Goal: Information Seeking & Learning: Learn about a topic

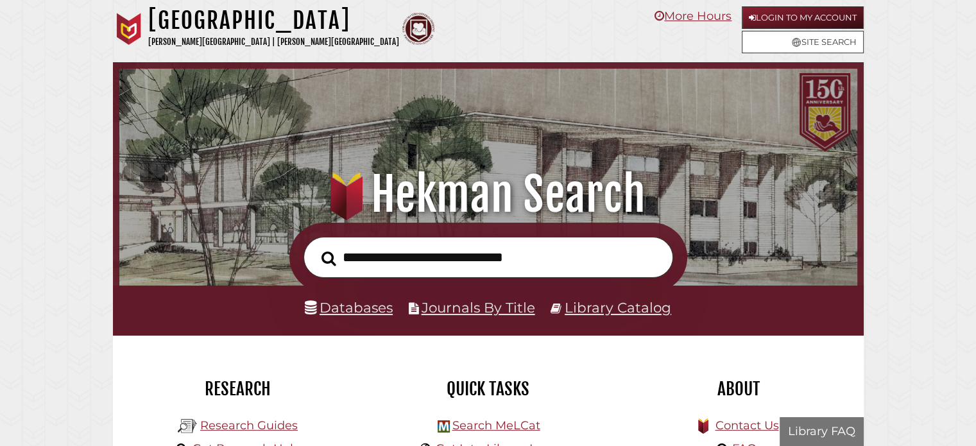
scroll to position [244, 732]
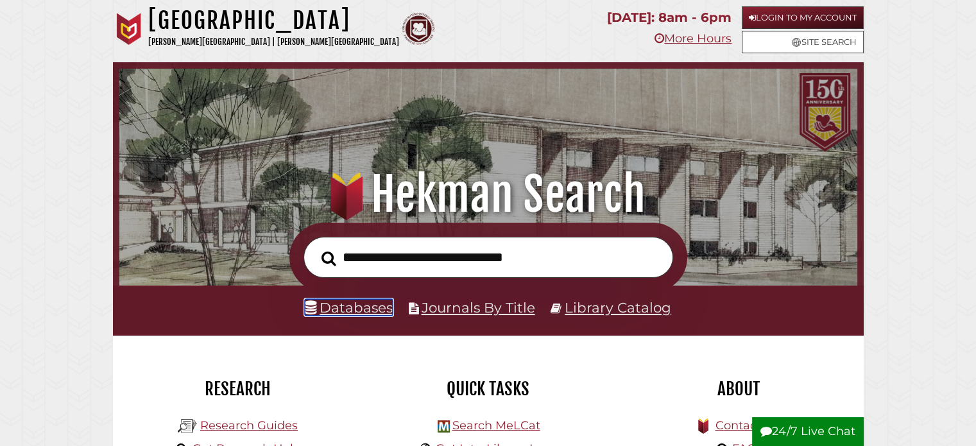
click at [357, 305] on link "Databases" at bounding box center [349, 307] width 88 height 17
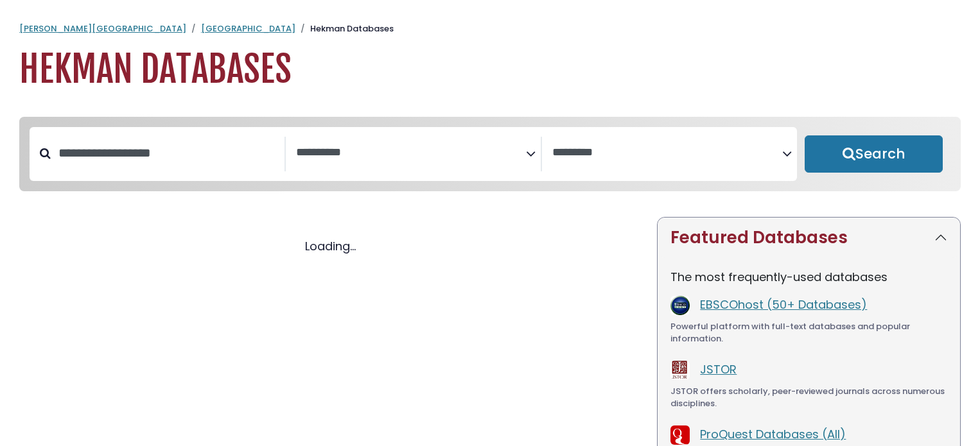
select select "Database Subject Filter"
select select "Database Vendors Filter"
select select "Database Subject Filter"
select select "Database Vendors Filter"
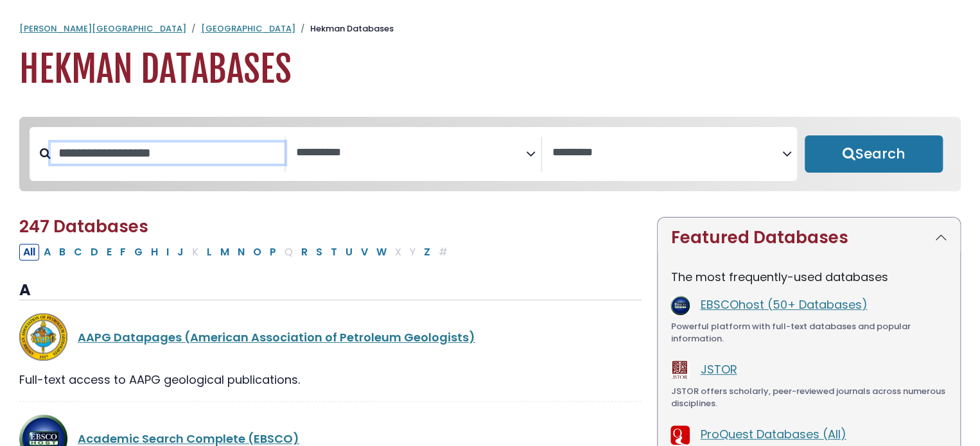
click at [177, 148] on input "Search database by title or keyword" at bounding box center [168, 153] width 234 height 21
type input "*****"
click at [804, 135] on button "Search" at bounding box center [873, 153] width 138 height 37
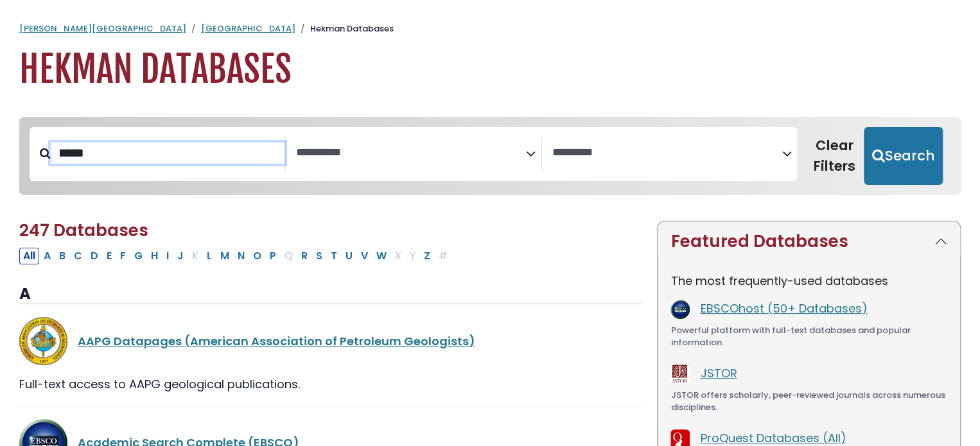
select select "Database Subject Filter"
select select "Database Vendors Filter"
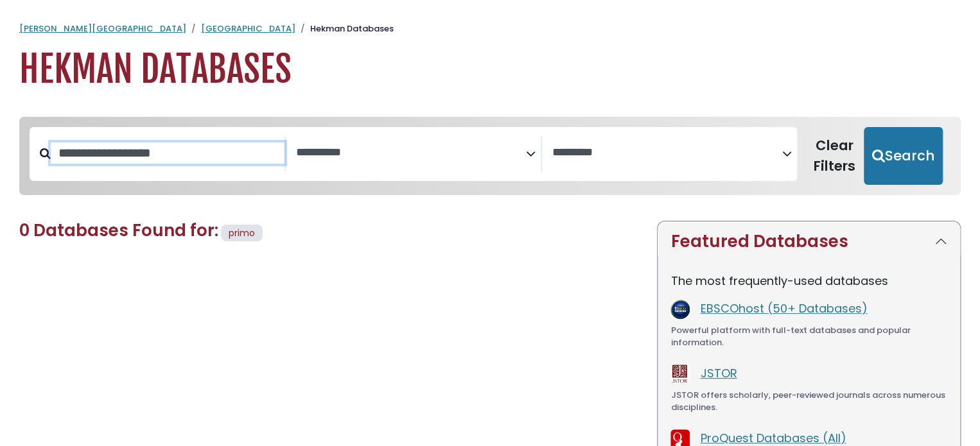
click at [190, 160] on input "Search database by title or keyword" at bounding box center [168, 153] width 234 height 21
type input "******"
click at [863, 127] on button "Search" at bounding box center [902, 156] width 79 height 58
select select "Database Subject Filter"
select select "Database Vendors Filter"
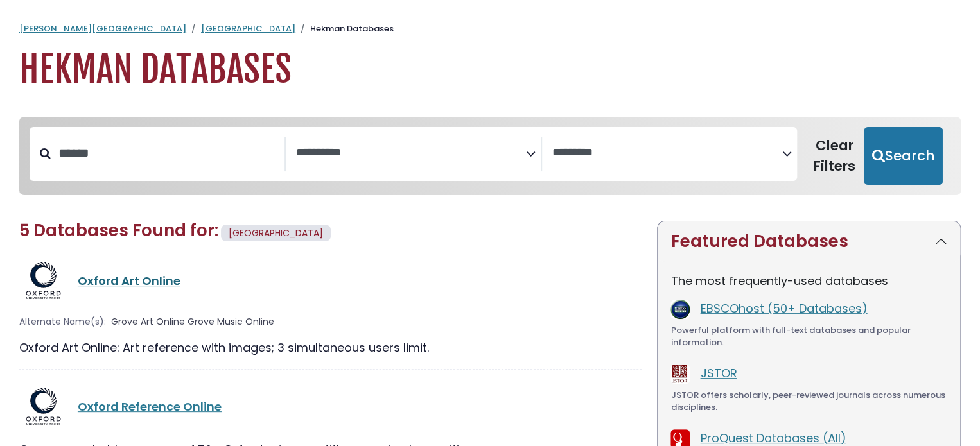
click at [149, 282] on link "Oxford Art Online" at bounding box center [129, 281] width 103 height 16
select select "Database Subject Filter"
select select "Database Vendors Filter"
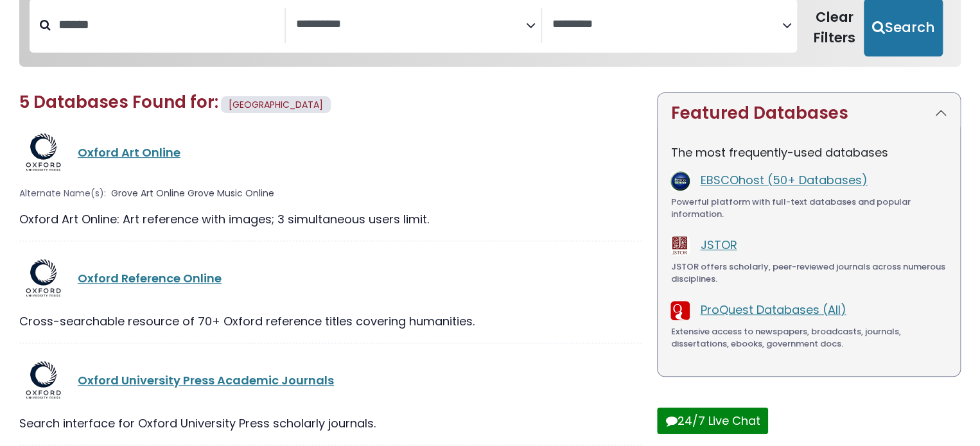
scroll to position [257, 0]
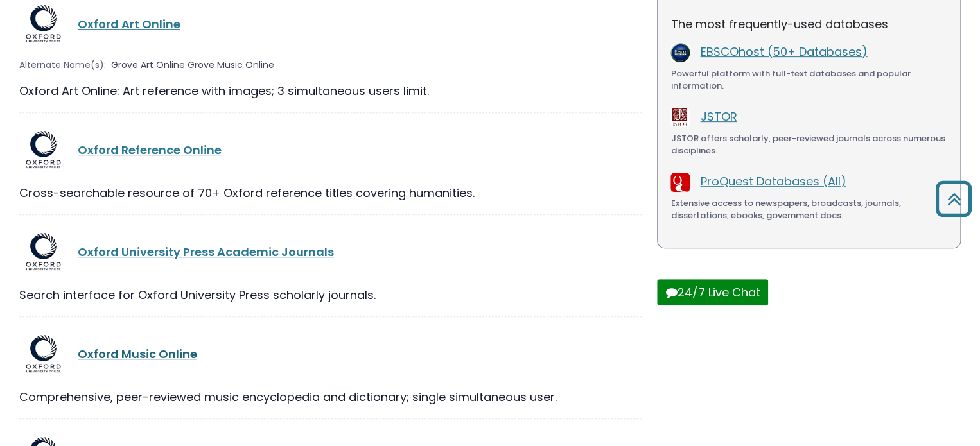
click at [164, 356] on link "Oxford Music Online" at bounding box center [137, 354] width 119 height 16
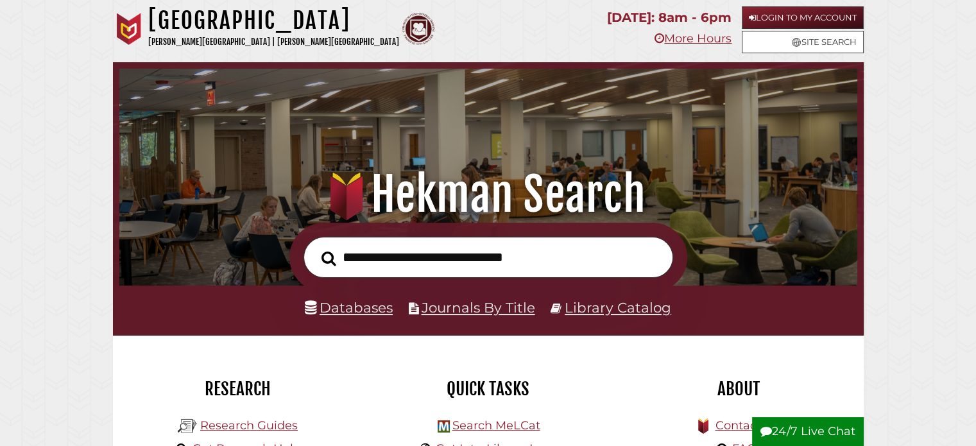
scroll to position [244, 732]
type input "**********"
click at [315, 247] on button "Search" at bounding box center [329, 258] width 28 height 22
